Goal: Transaction & Acquisition: Purchase product/service

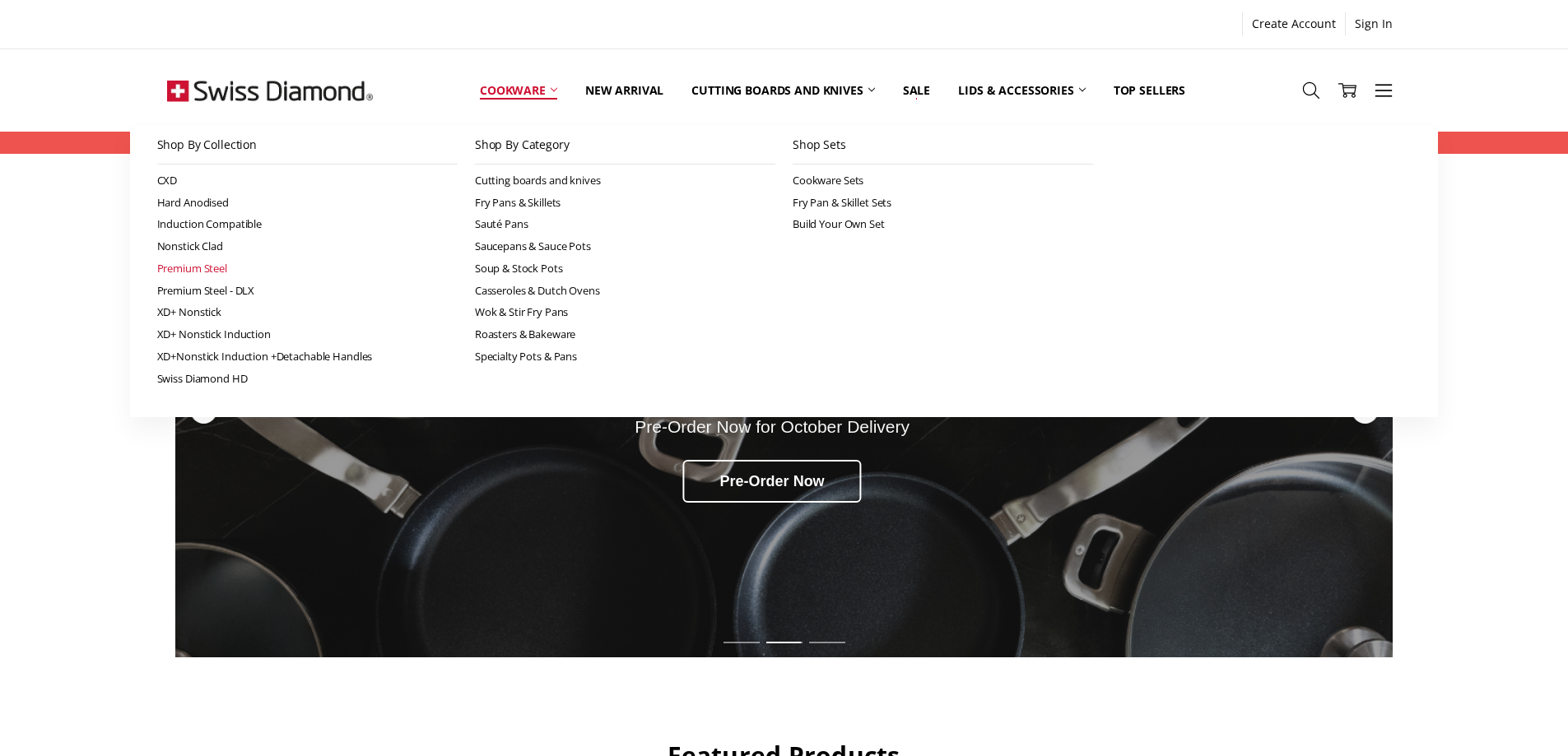
click at [205, 270] on link "Premium Steel" at bounding box center [308, 269] width 301 height 22
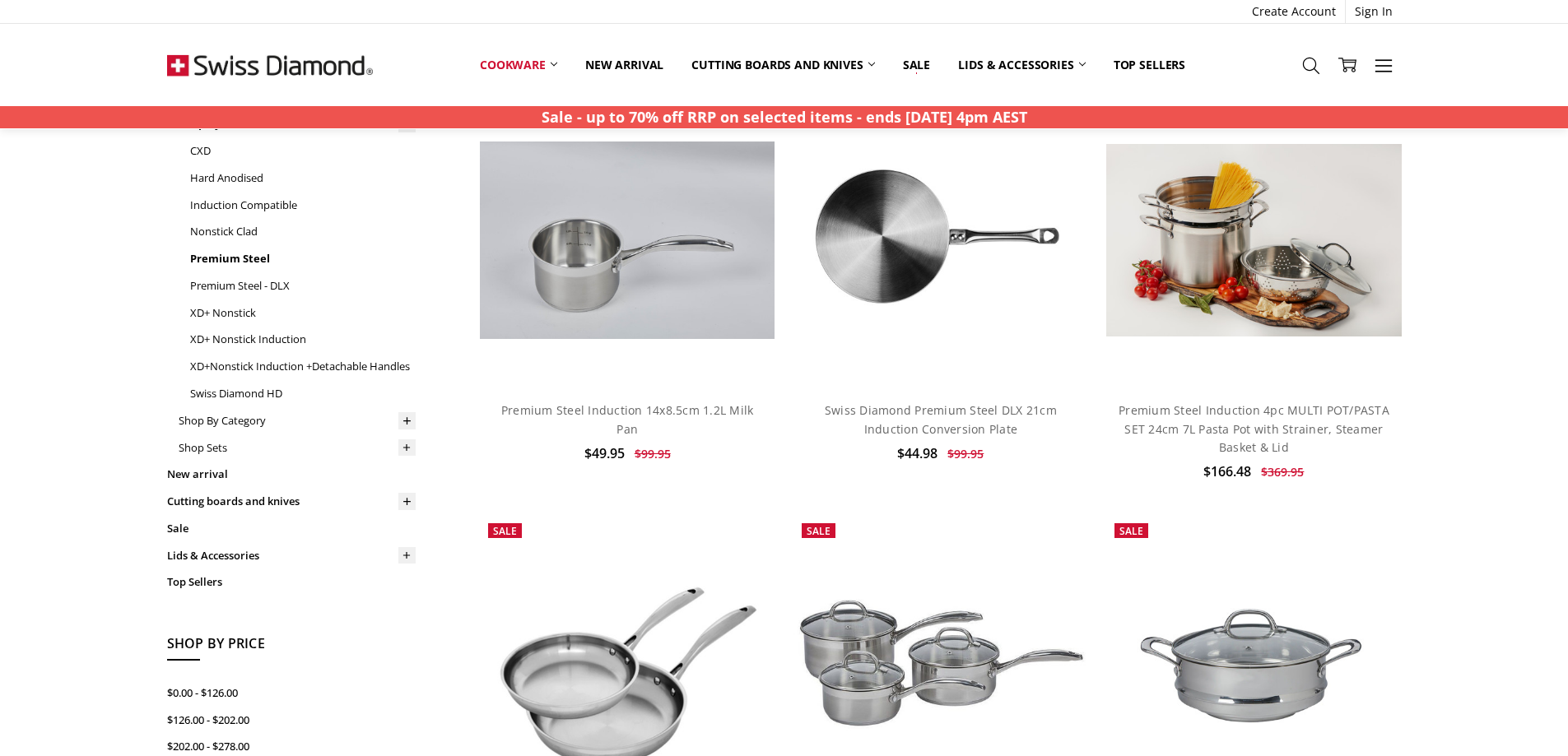
scroll to position [83, 0]
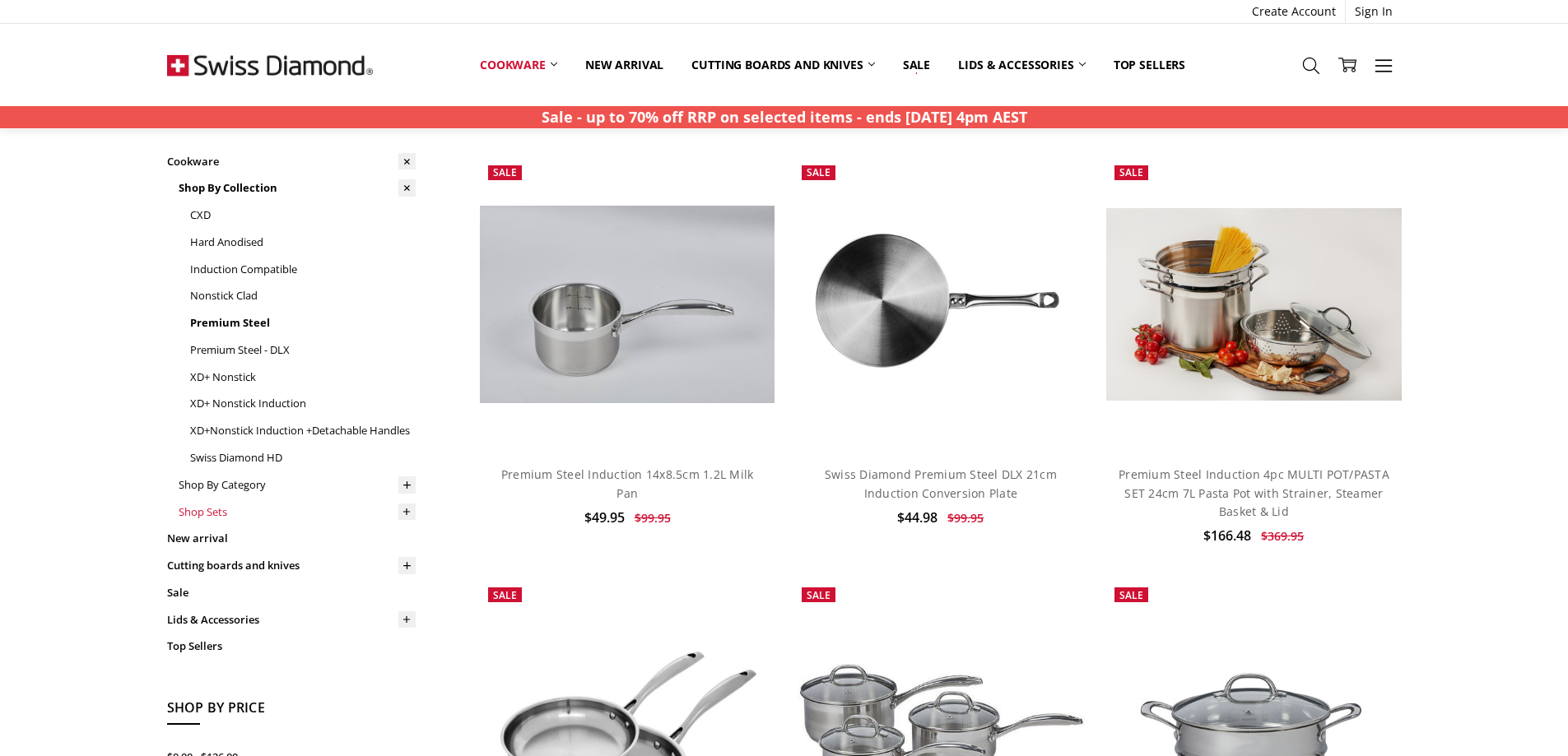
click at [205, 517] on link "Shop Sets" at bounding box center [297, 512] width 237 height 28
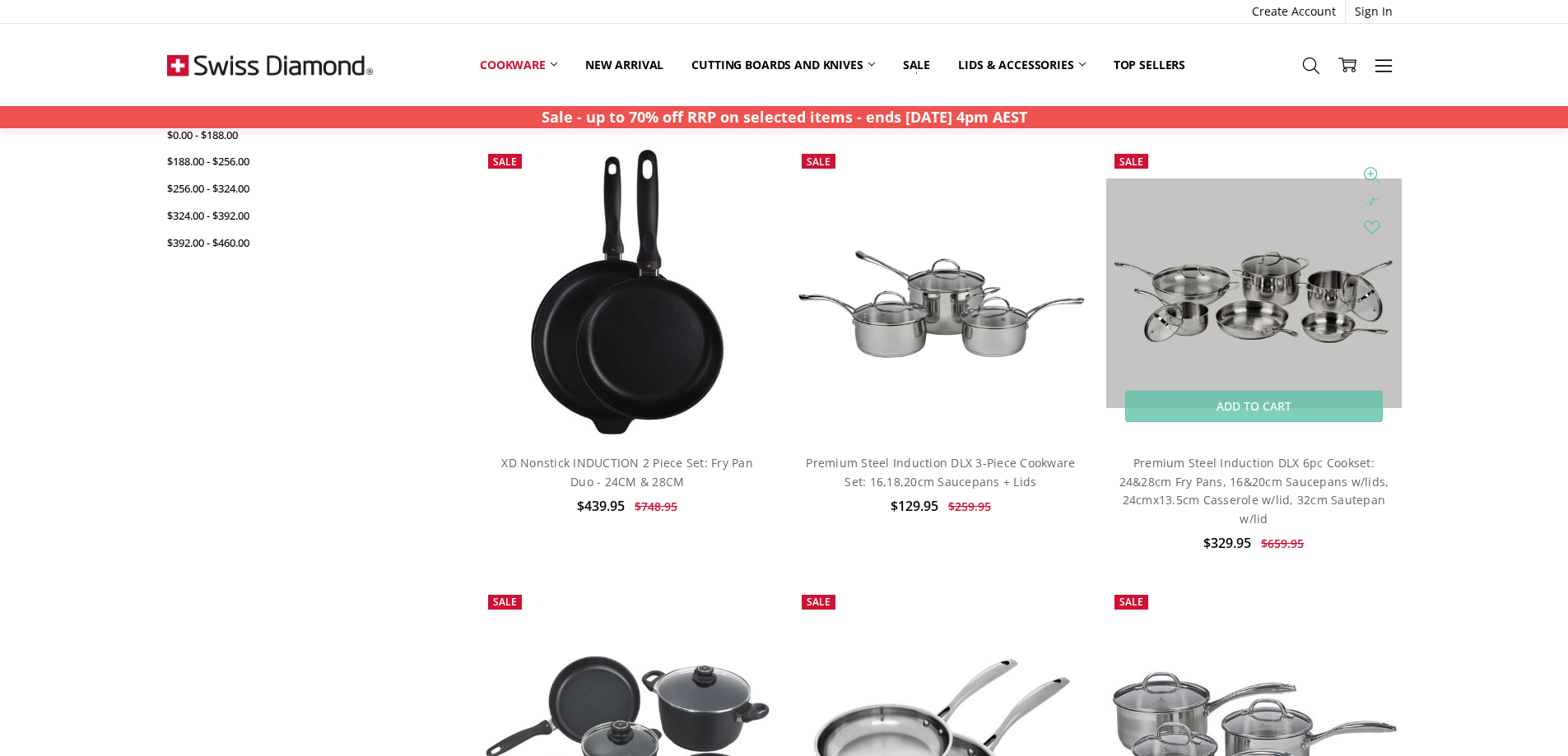
scroll to position [576, 0]
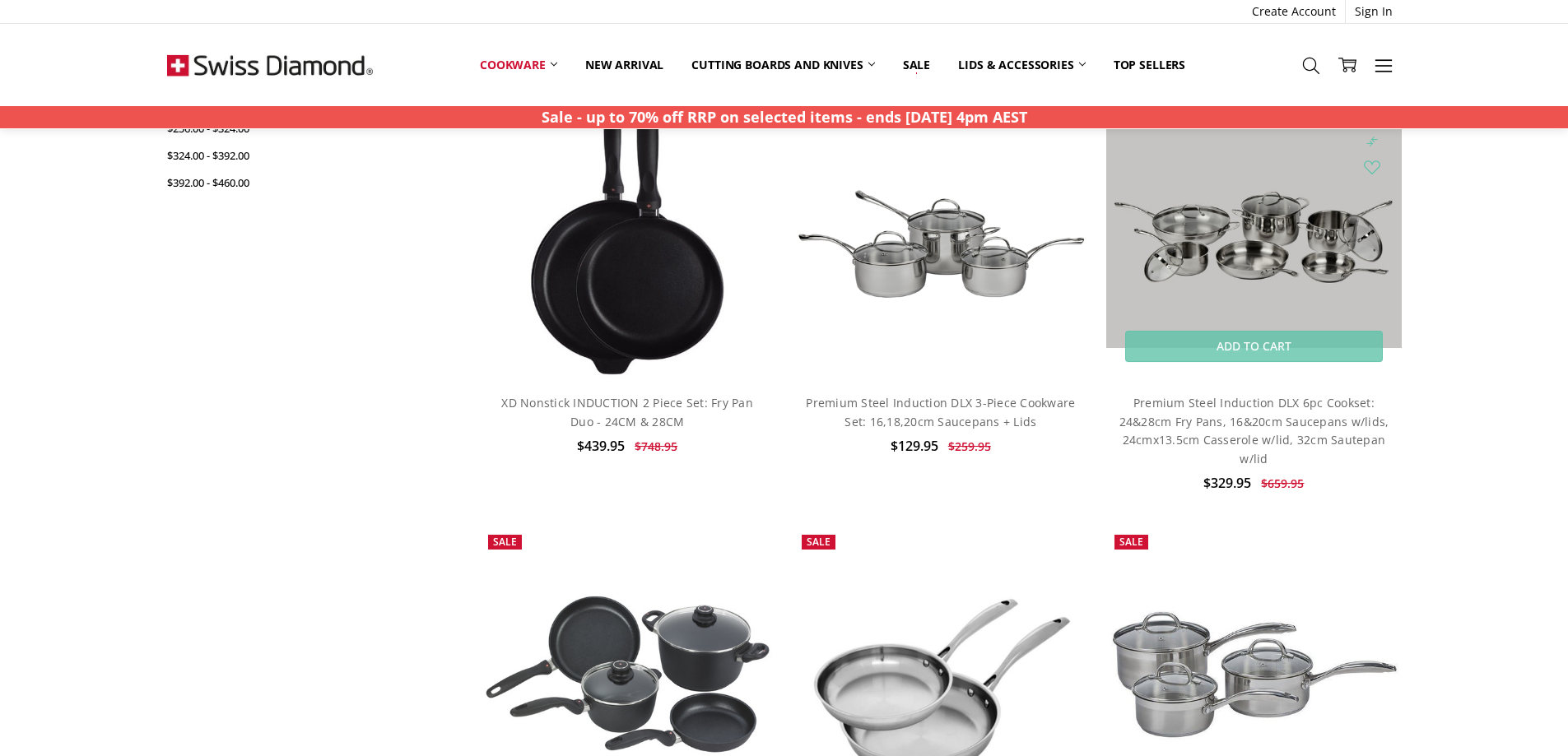
click at [1262, 231] on img at bounding box center [1253, 233] width 294 height 229
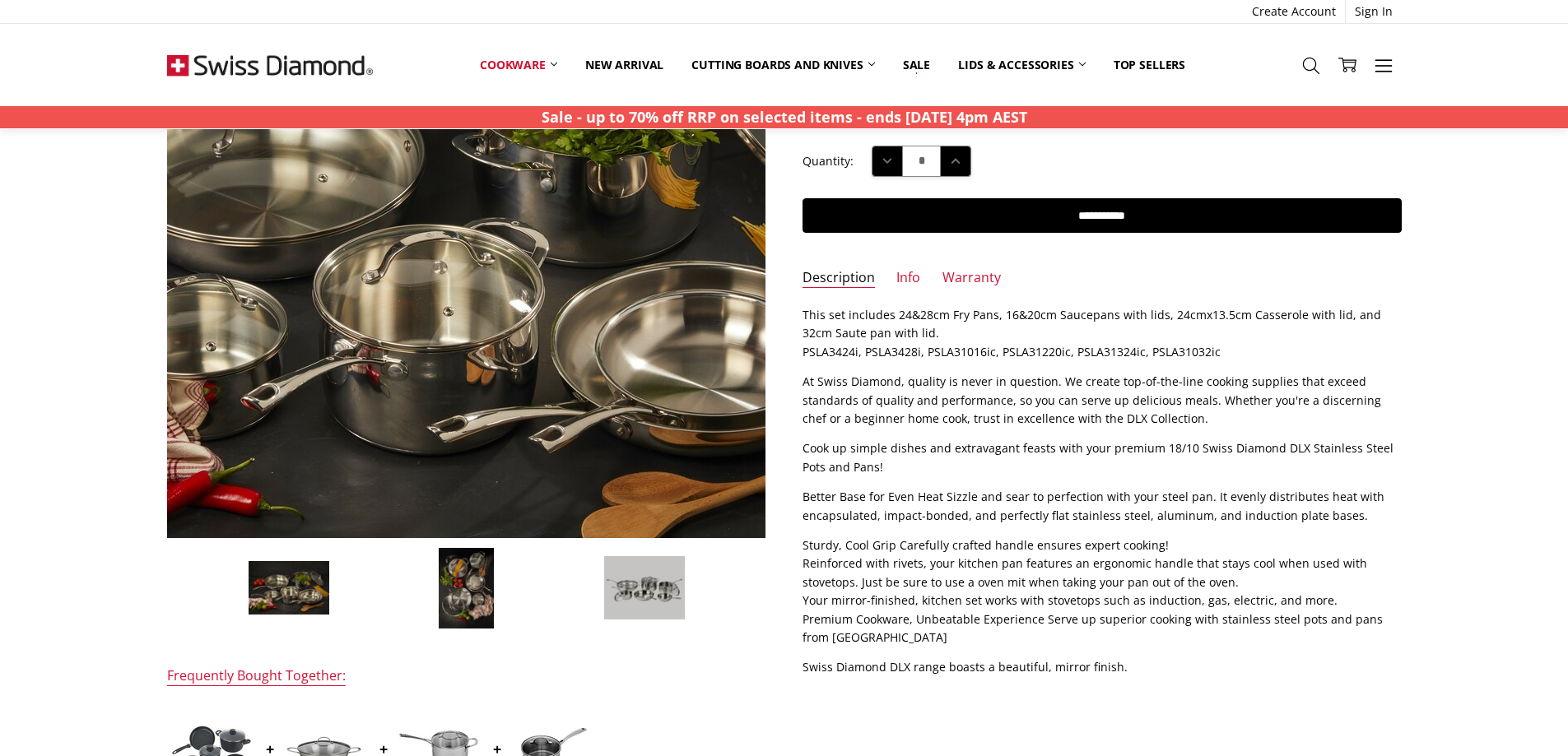
scroll to position [247, 0]
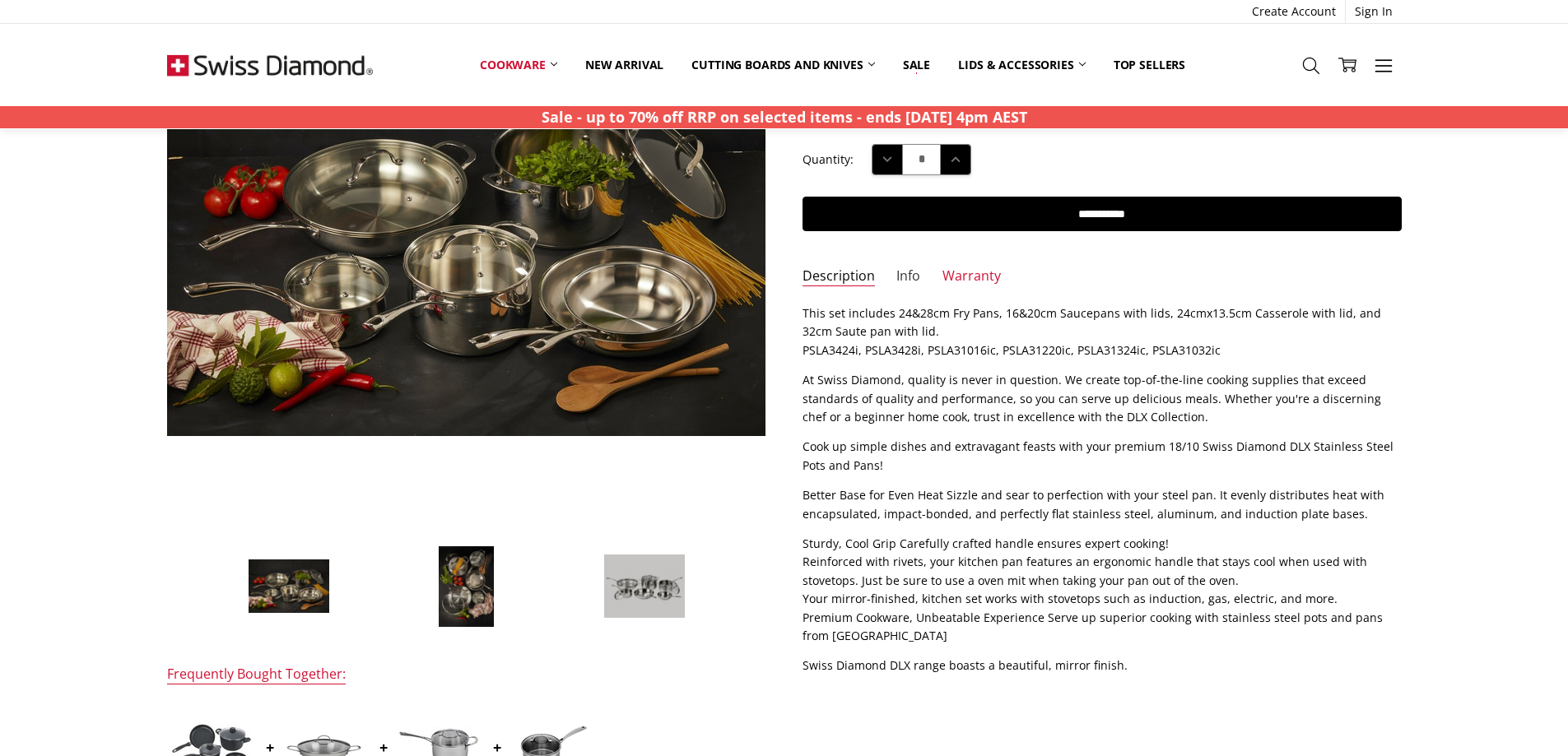
click at [903, 269] on link "Info" at bounding box center [908, 277] width 24 height 19
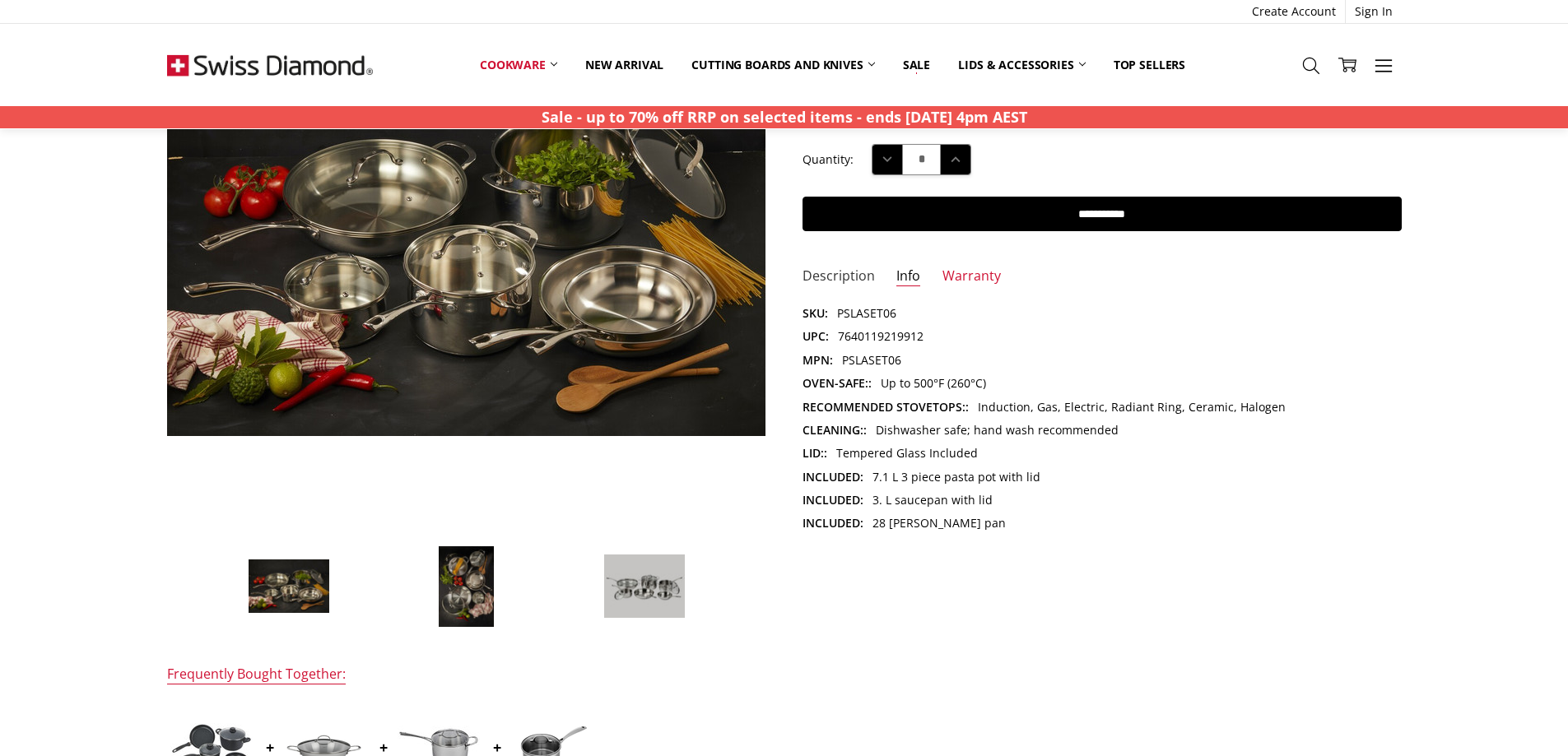
click at [843, 275] on link "Description" at bounding box center [838, 277] width 72 height 19
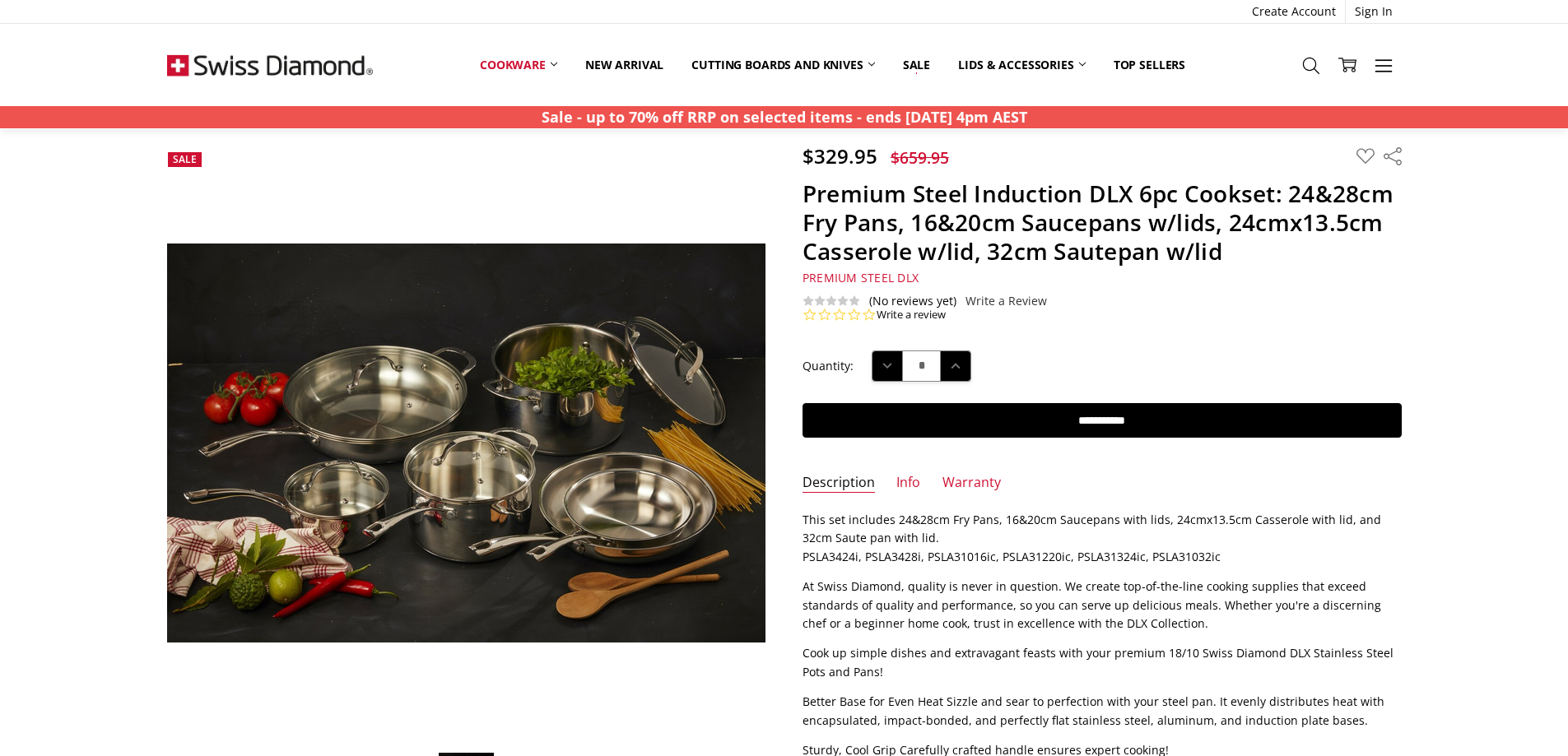
scroll to position [0, 0]
